Goal: Information Seeking & Learning: Learn about a topic

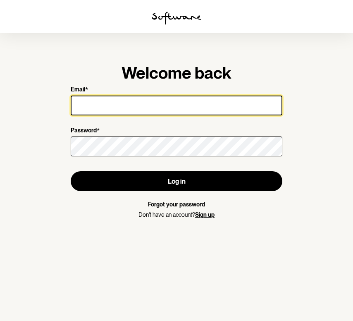
type input "mevans4810@gmail.com"
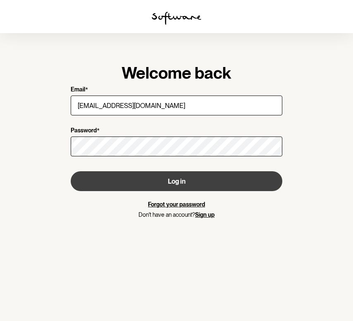
click at [183, 181] on button "Log in" at bounding box center [177, 181] width 212 height 20
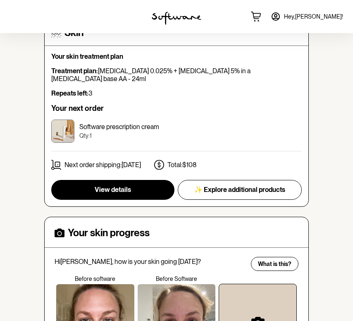
scroll to position [191, 0]
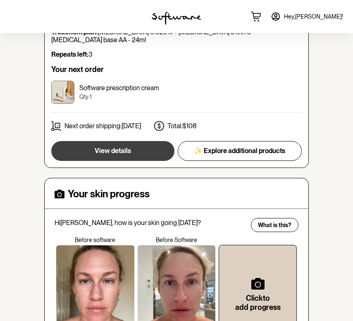
click at [95, 144] on button "View details" at bounding box center [112, 151] width 123 height 20
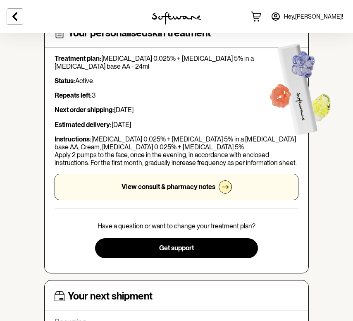
scroll to position [59, 0]
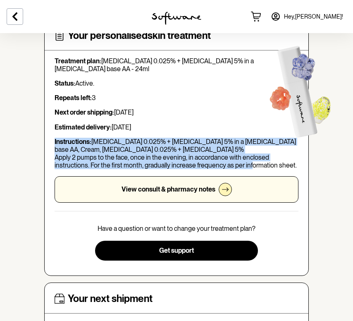
drag, startPoint x: 297, startPoint y: 166, endPoint x: 18, endPoint y: 135, distance: 280.2
copy p "Instructions: Tretinoin 0.025% + Niacinamide 5% in a Hyaluronic Acid base AA, C…"
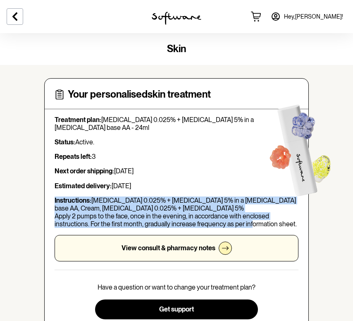
scroll to position [0, 0]
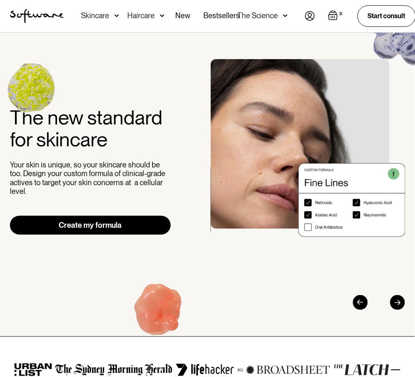
click at [307, 18] on img at bounding box center [310, 16] width 10 height 10
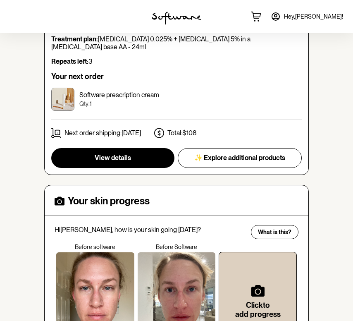
scroll to position [185, 0]
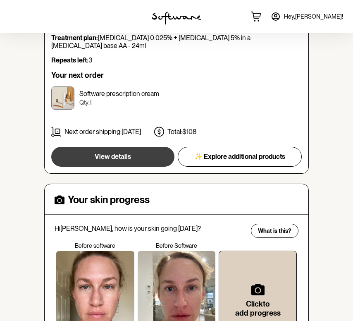
click at [129, 152] on span "View details" at bounding box center [113, 156] width 36 height 8
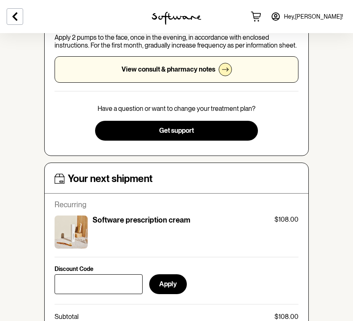
scroll to position [176, 0]
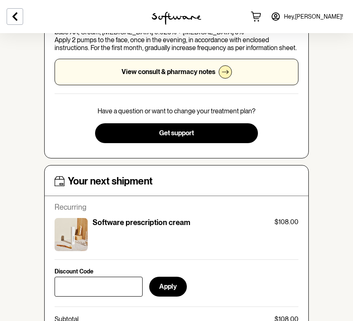
click at [194, 69] on p "View consult & pharmacy notes" at bounding box center [168, 72] width 94 height 8
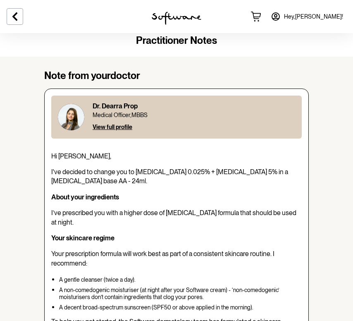
scroll to position [5, 0]
